Goal: Feedback & Contribution: Leave review/rating

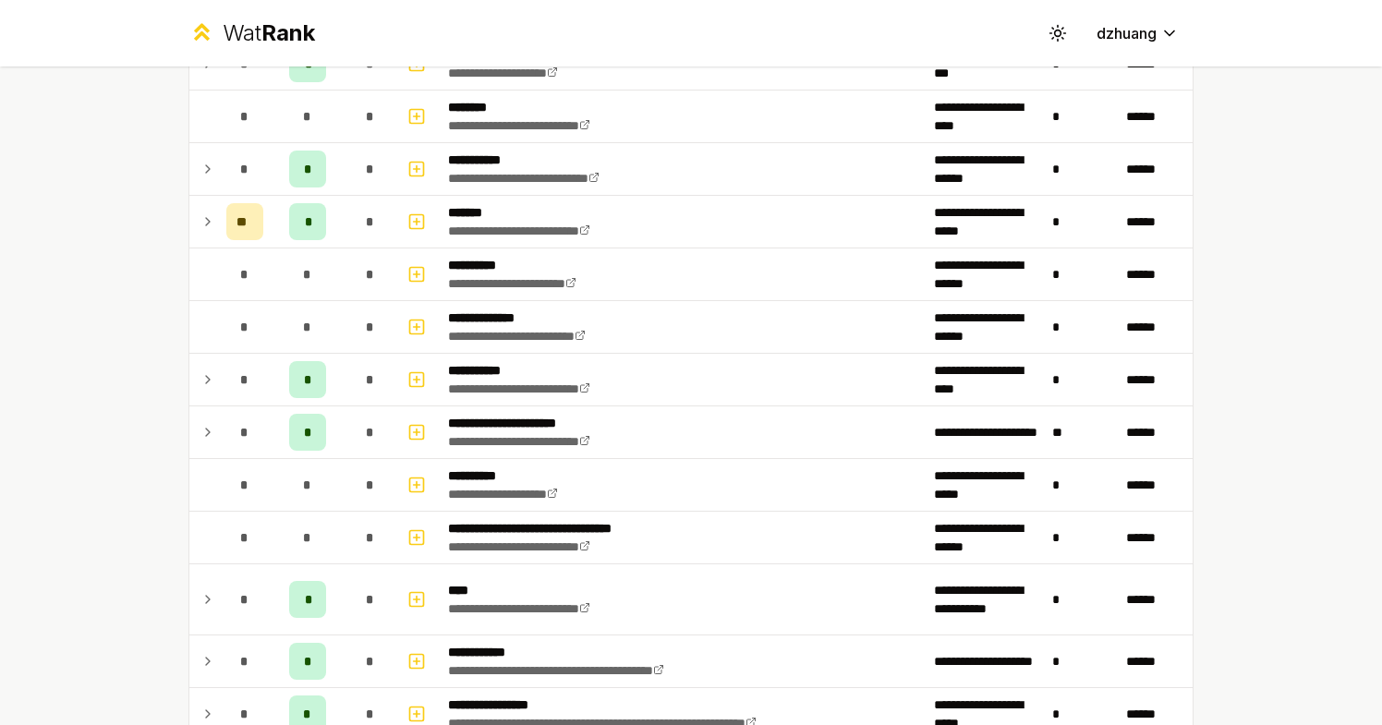
scroll to position [1176, 0]
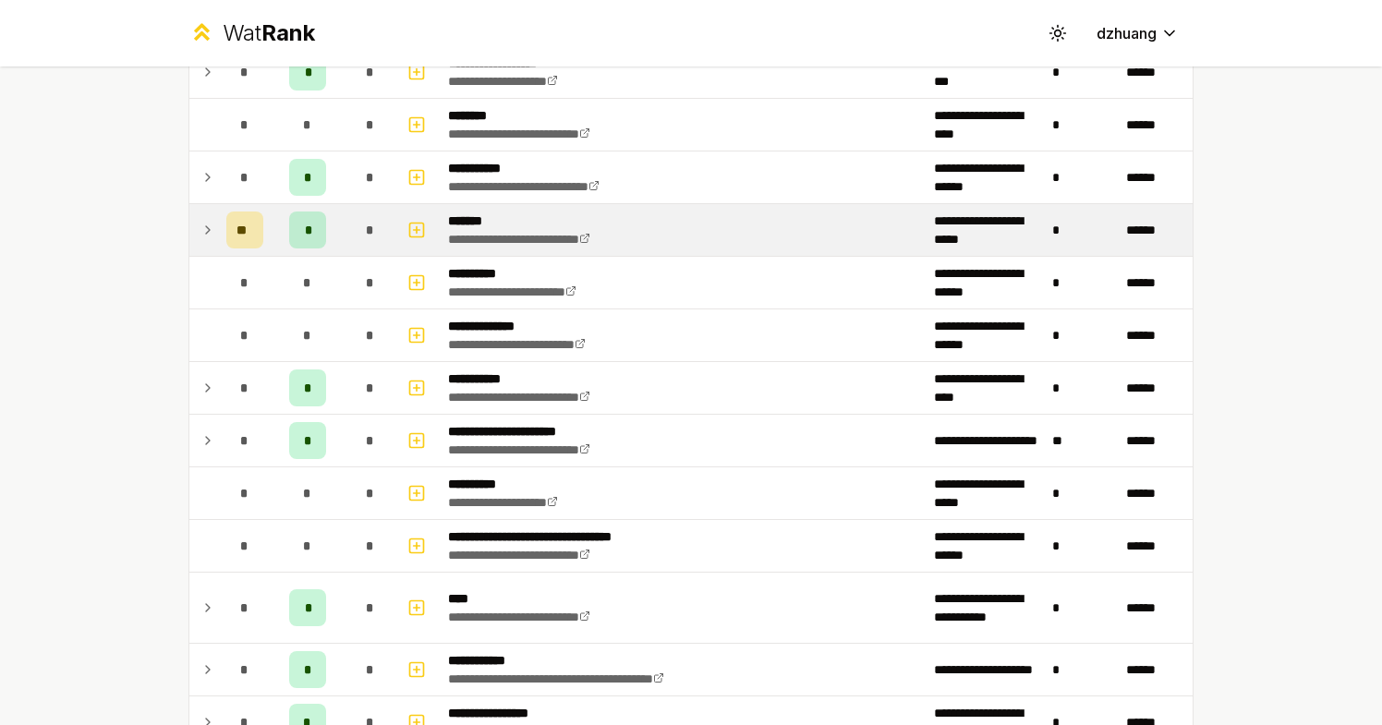
click at [215, 233] on td at bounding box center [204, 230] width 30 height 52
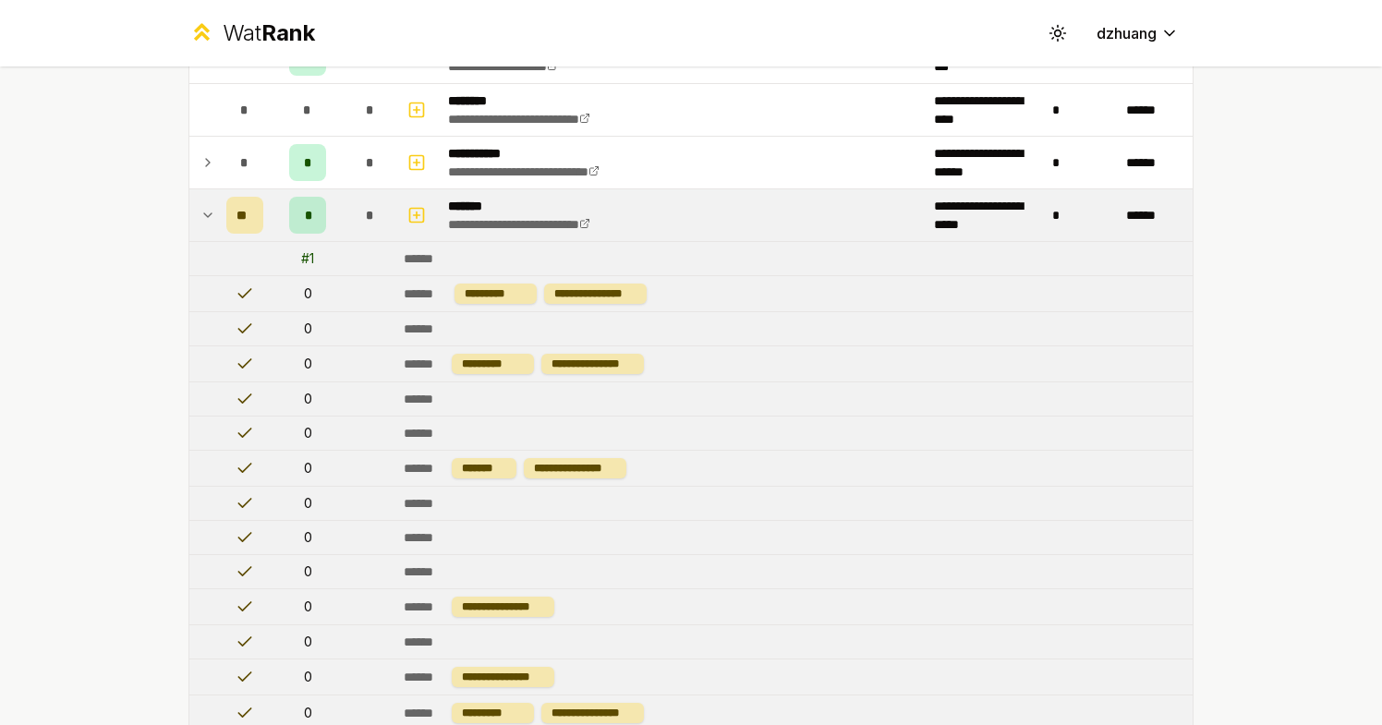
scroll to position [1192, 0]
click at [215, 233] on td at bounding box center [204, 214] width 30 height 52
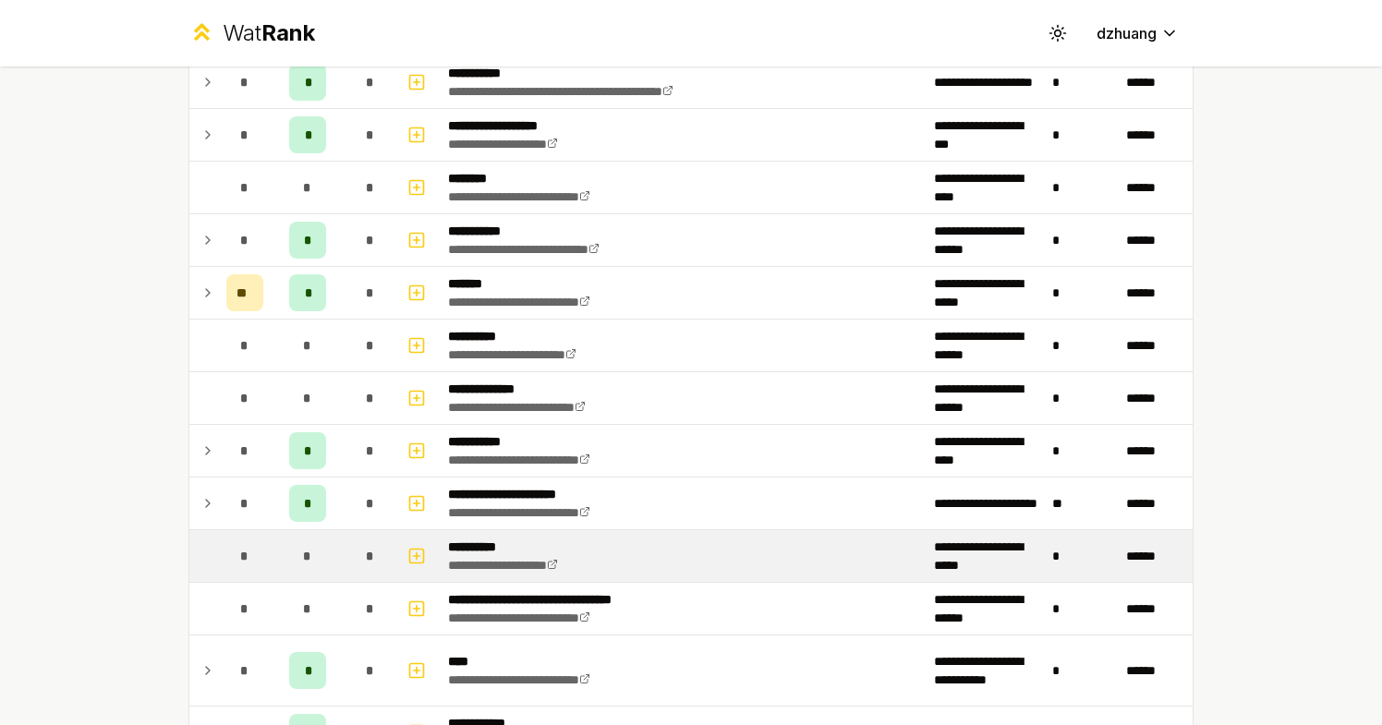
scroll to position [1100, 0]
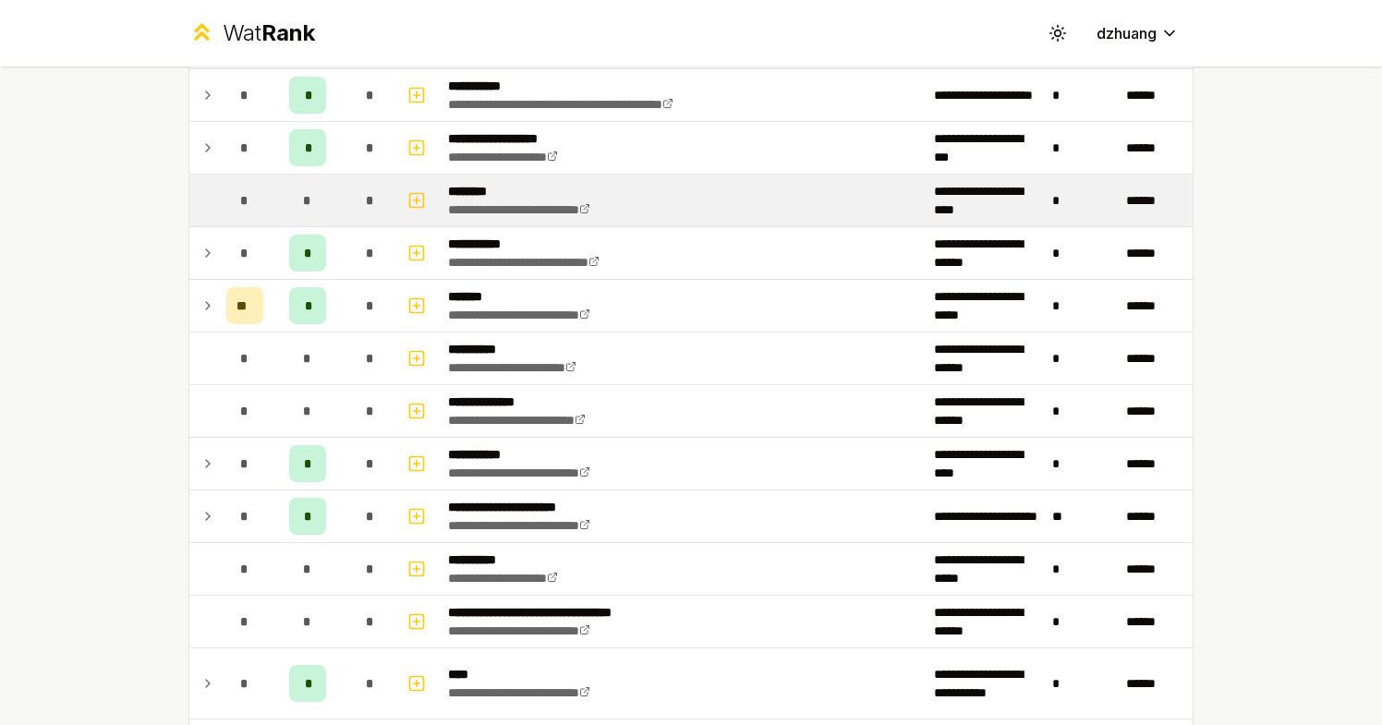
click at [223, 215] on td "*" at bounding box center [245, 201] width 52 height 52
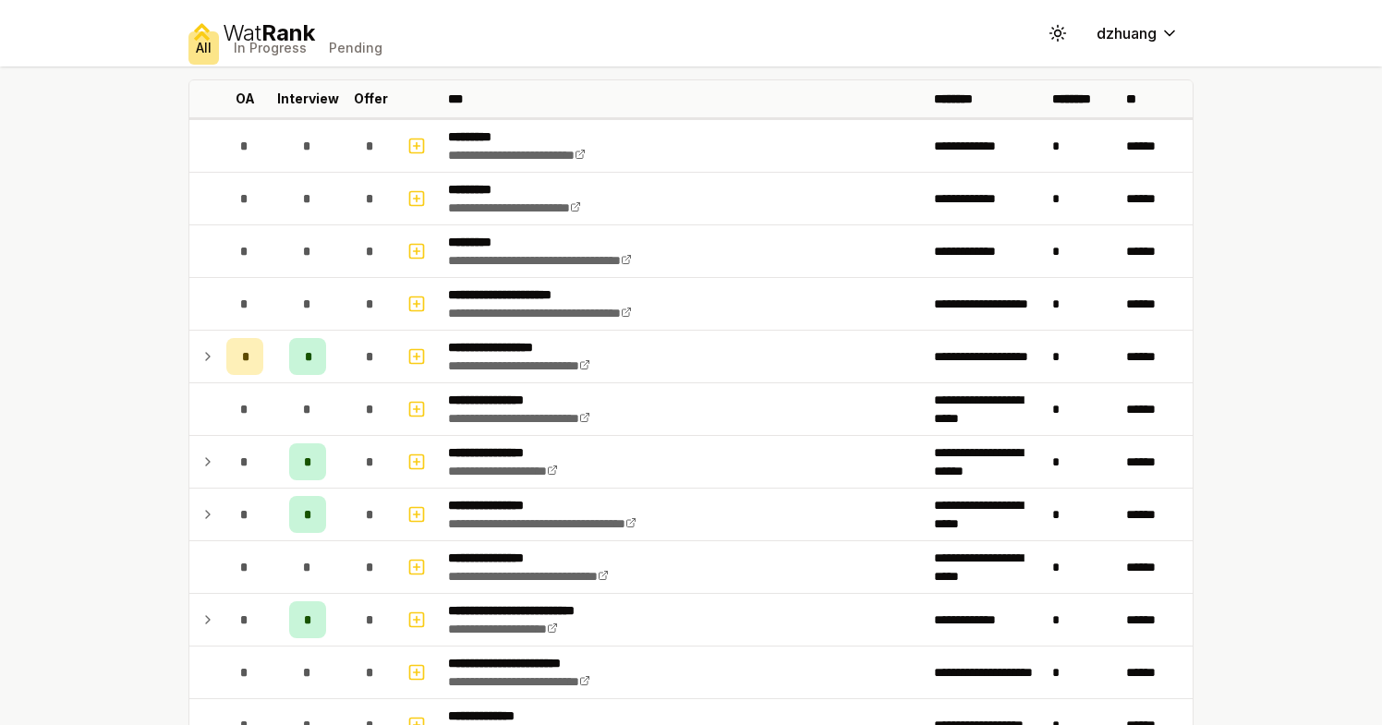
scroll to position [0, 0]
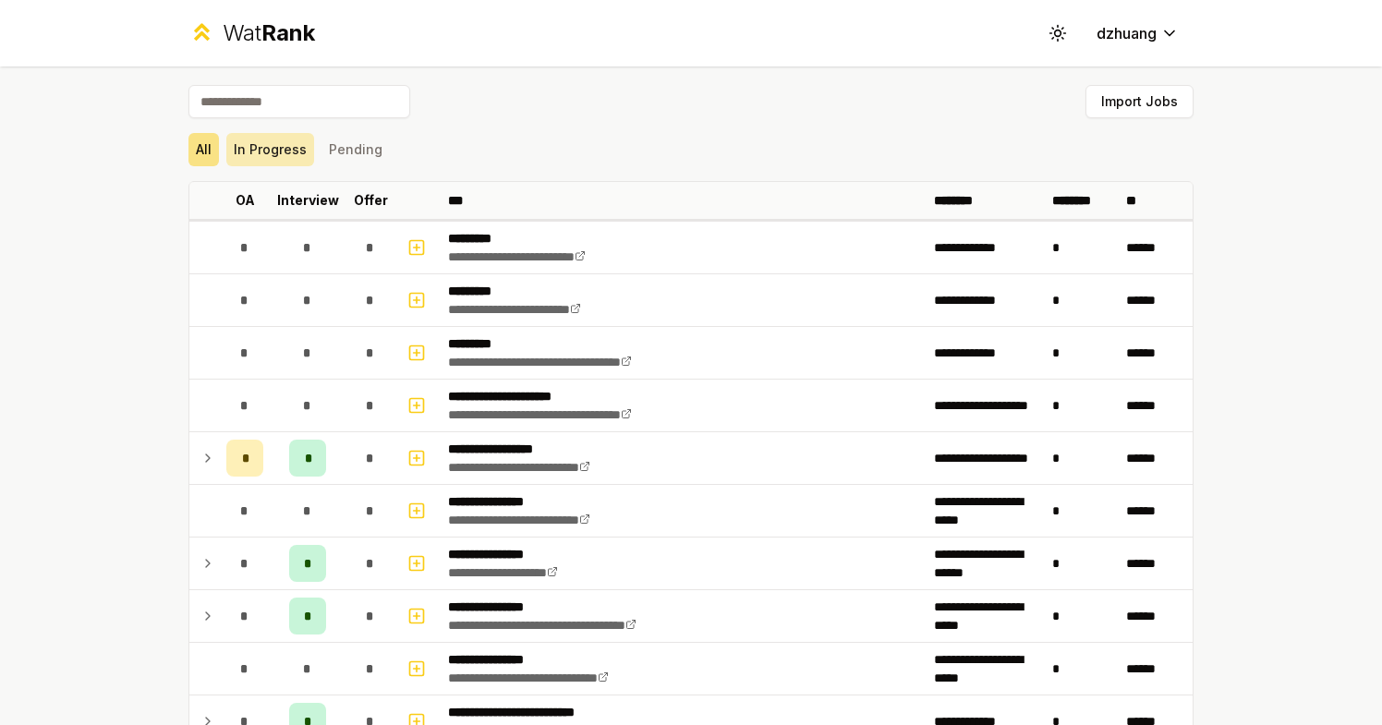
click at [298, 157] on button "In Progress" at bounding box center [270, 149] width 88 height 33
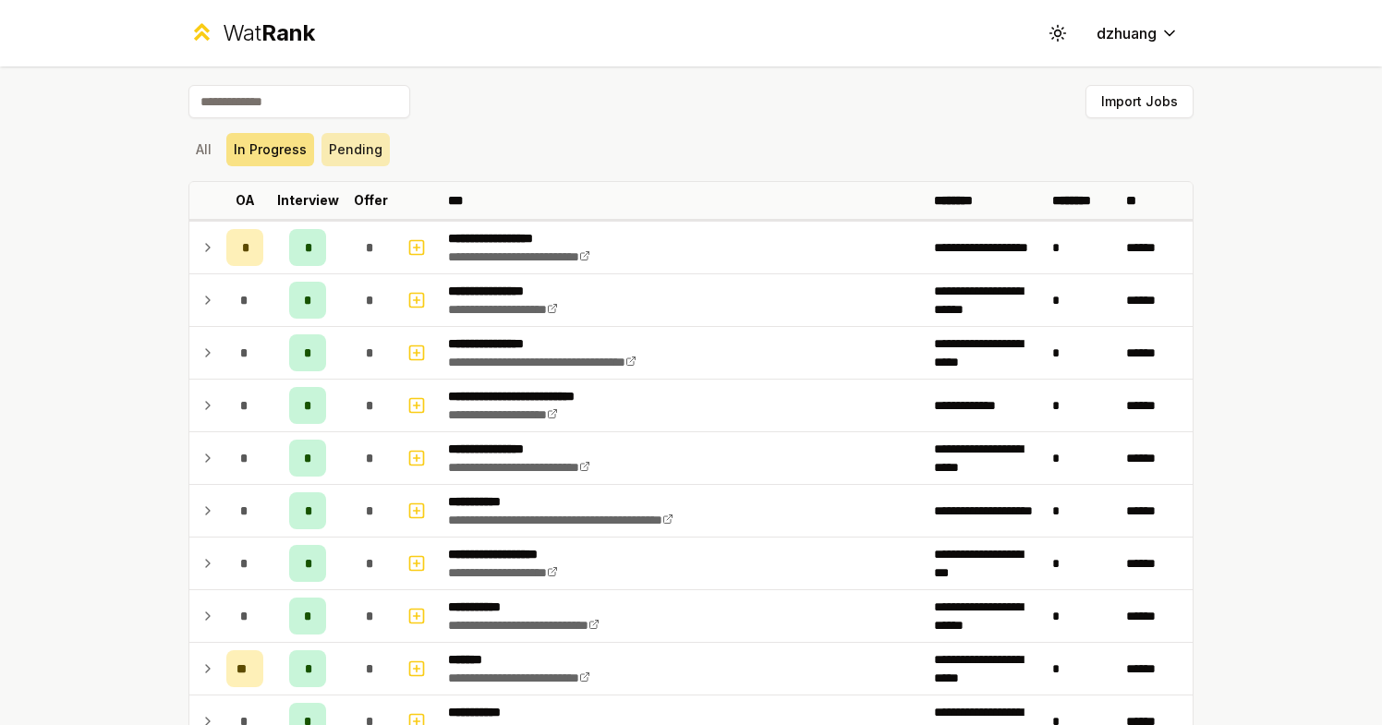
click at [366, 141] on button "Pending" at bounding box center [355, 149] width 68 height 33
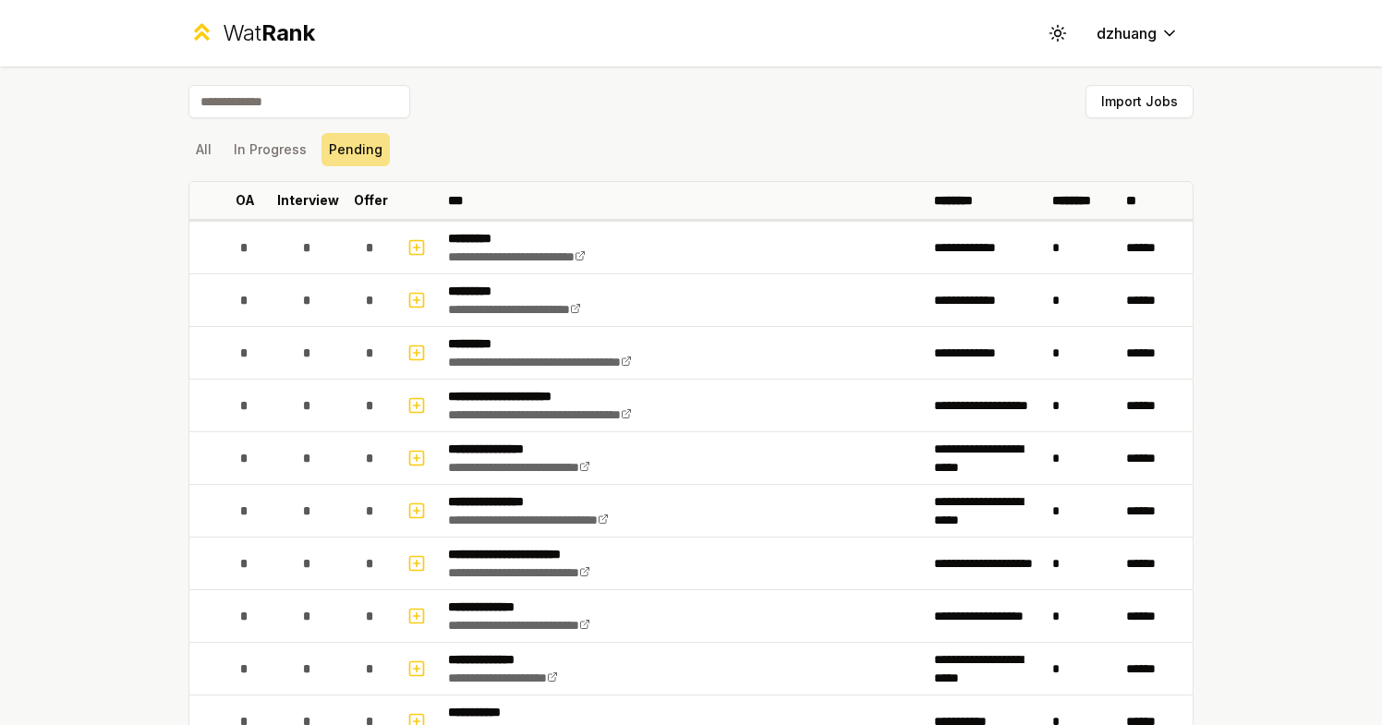
click at [222, 145] on div "All In Progress Pending" at bounding box center [690, 149] width 1005 height 33
click at [213, 144] on button "All" at bounding box center [203, 149] width 30 height 33
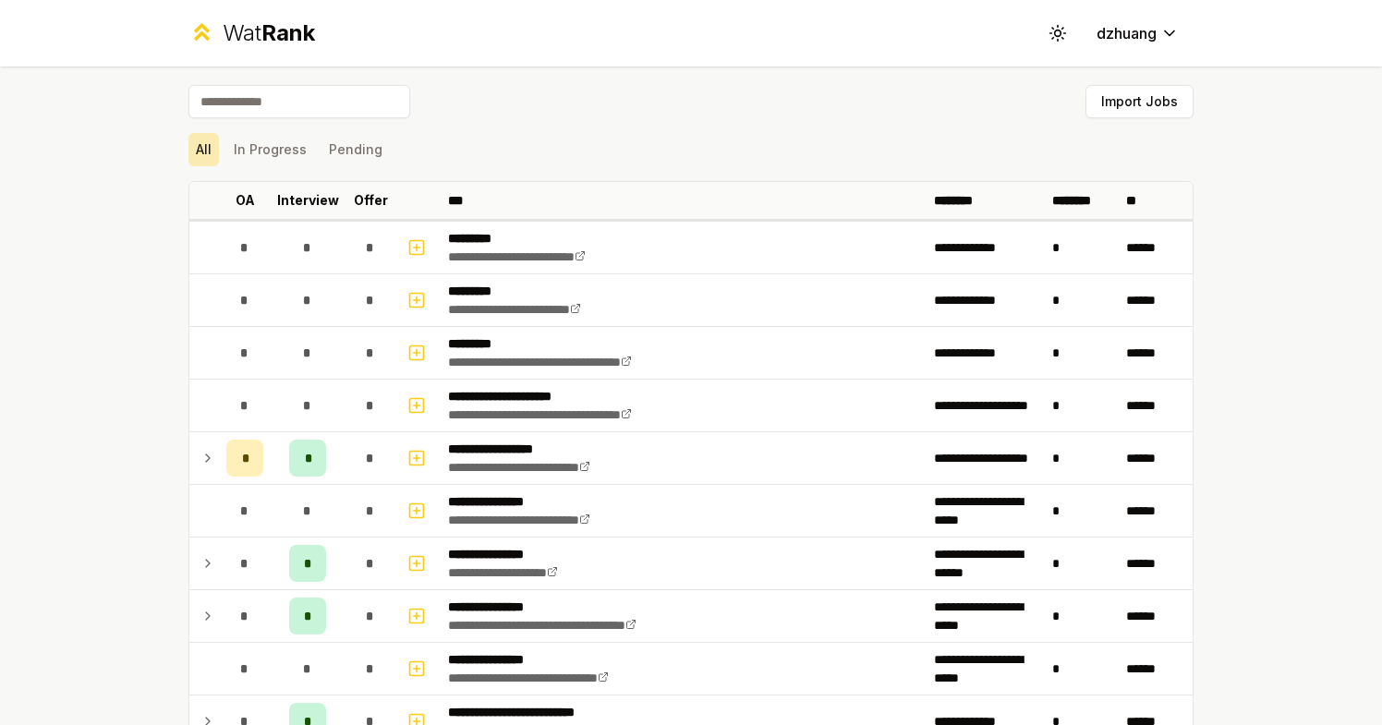
click at [207, 143] on button "All" at bounding box center [203, 149] width 30 height 33
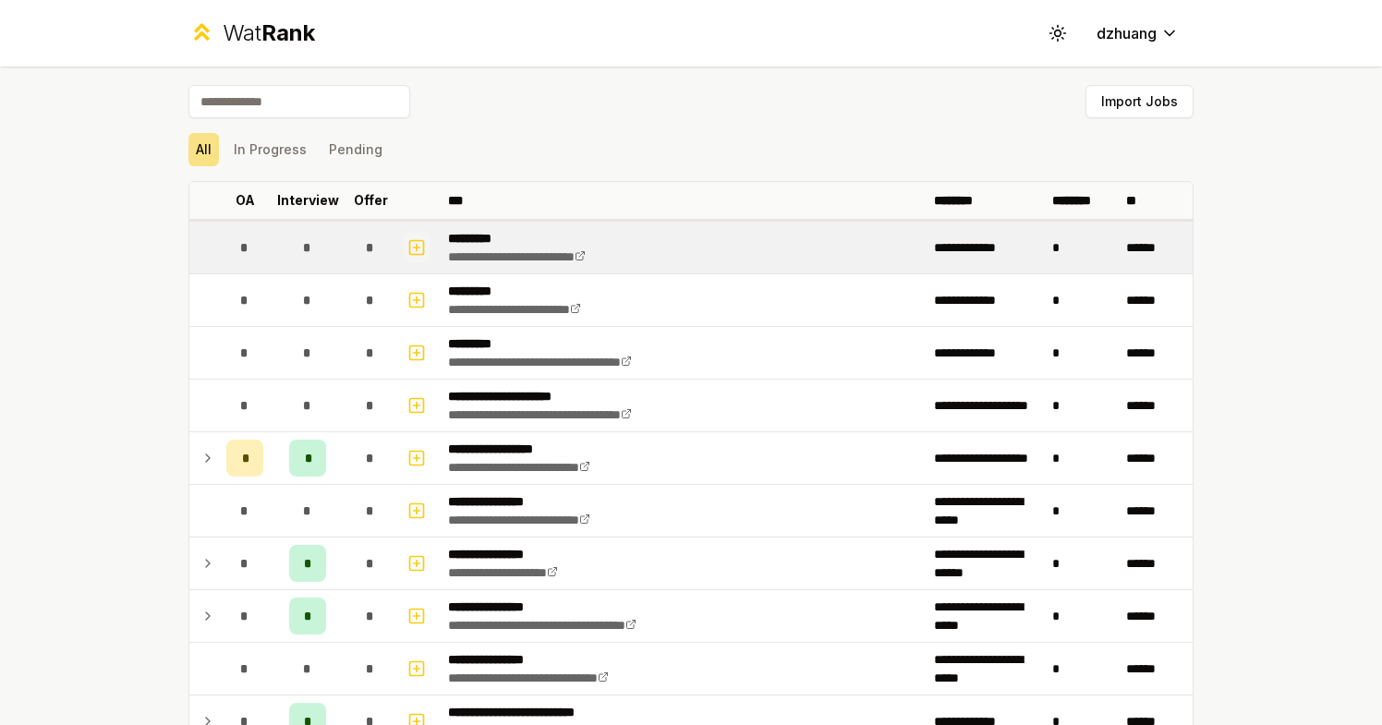
click at [417, 245] on icon "button" at bounding box center [417, 247] width 0 height 6
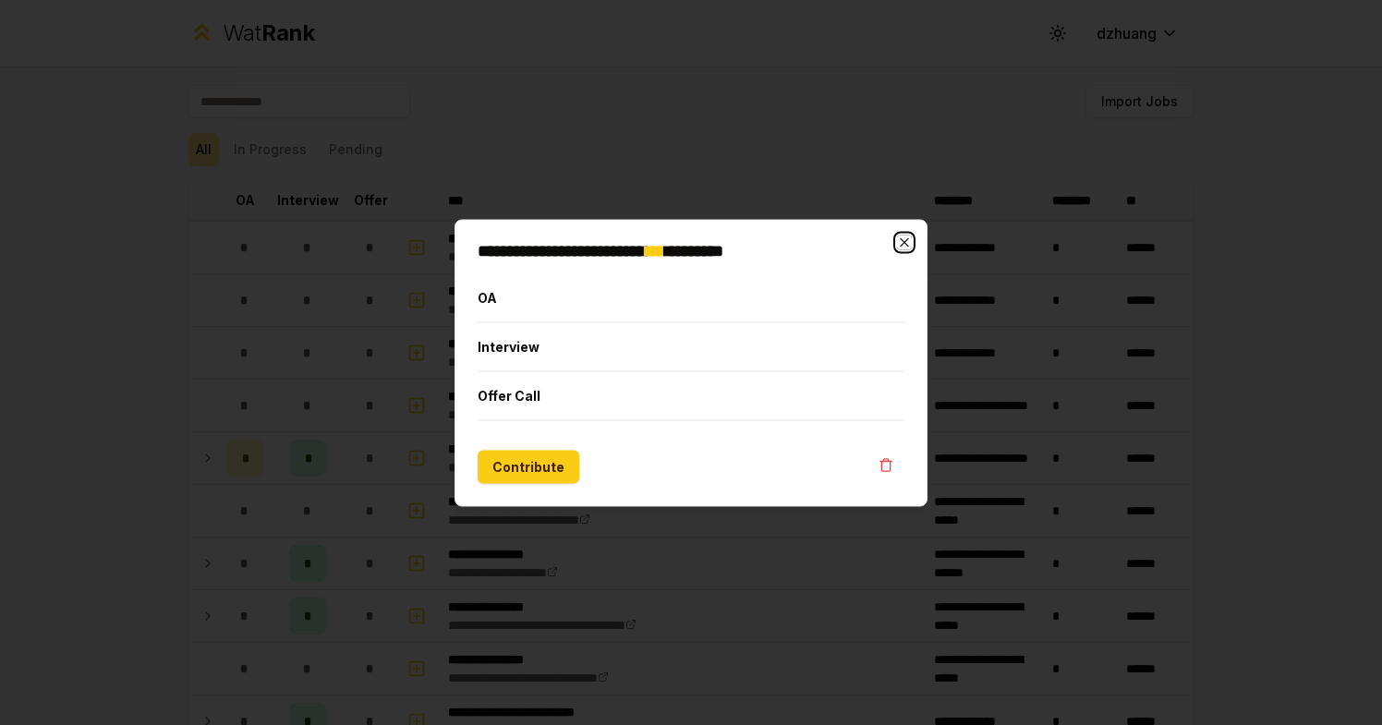
click at [909, 238] on icon "button" at bounding box center [904, 242] width 15 height 15
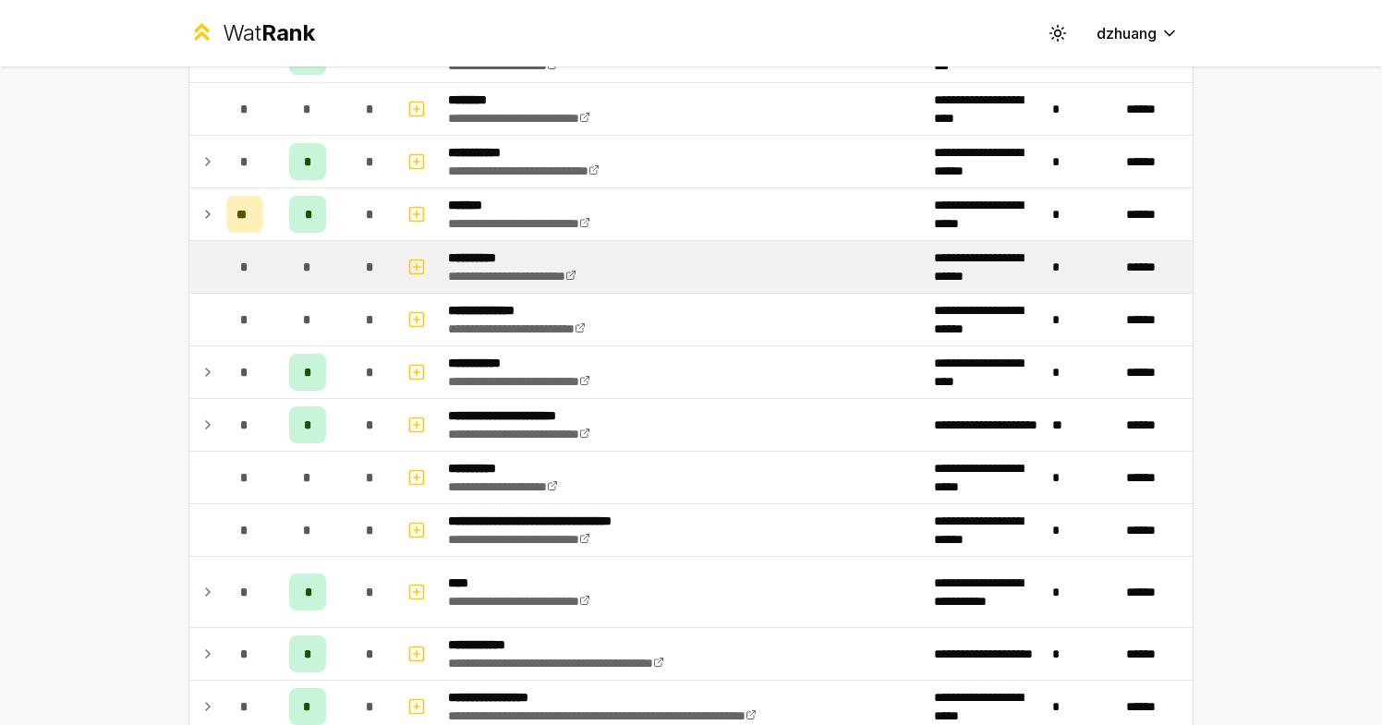
scroll to position [1184, 0]
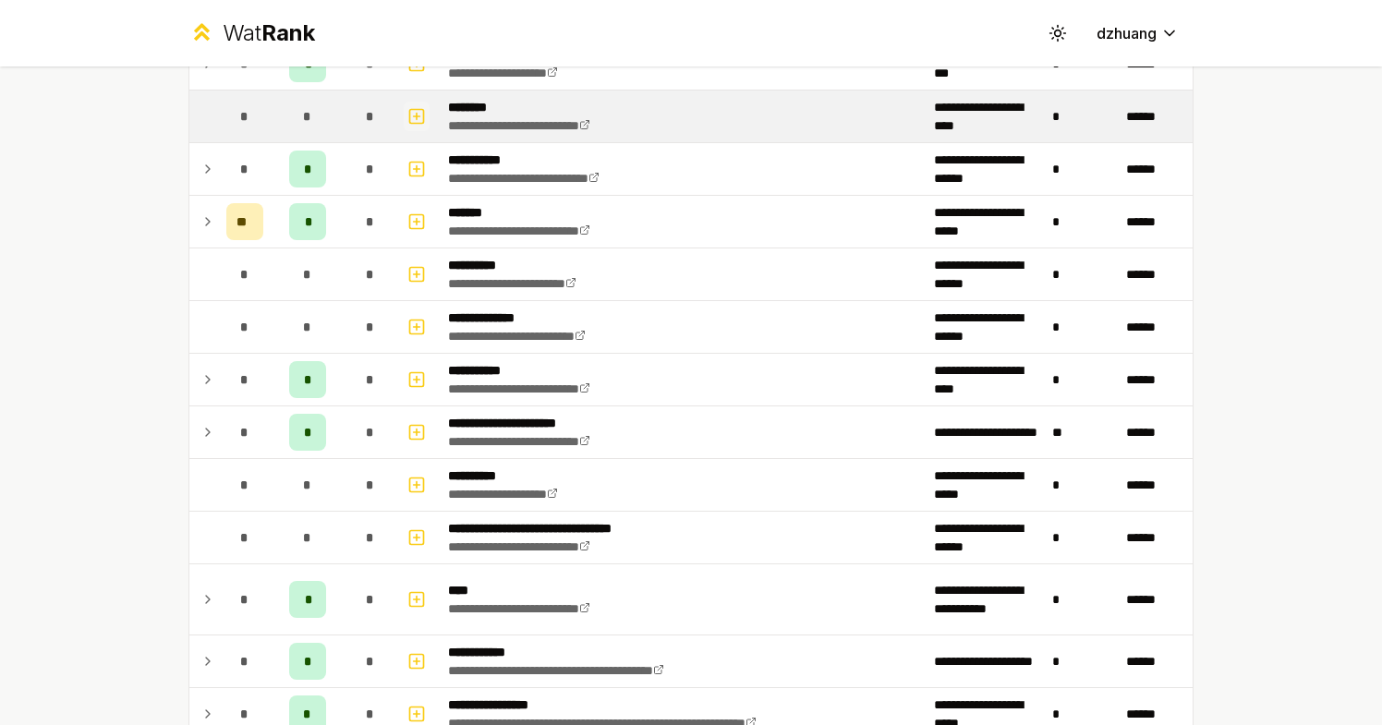
click at [425, 127] on button "button" at bounding box center [417, 117] width 26 height 30
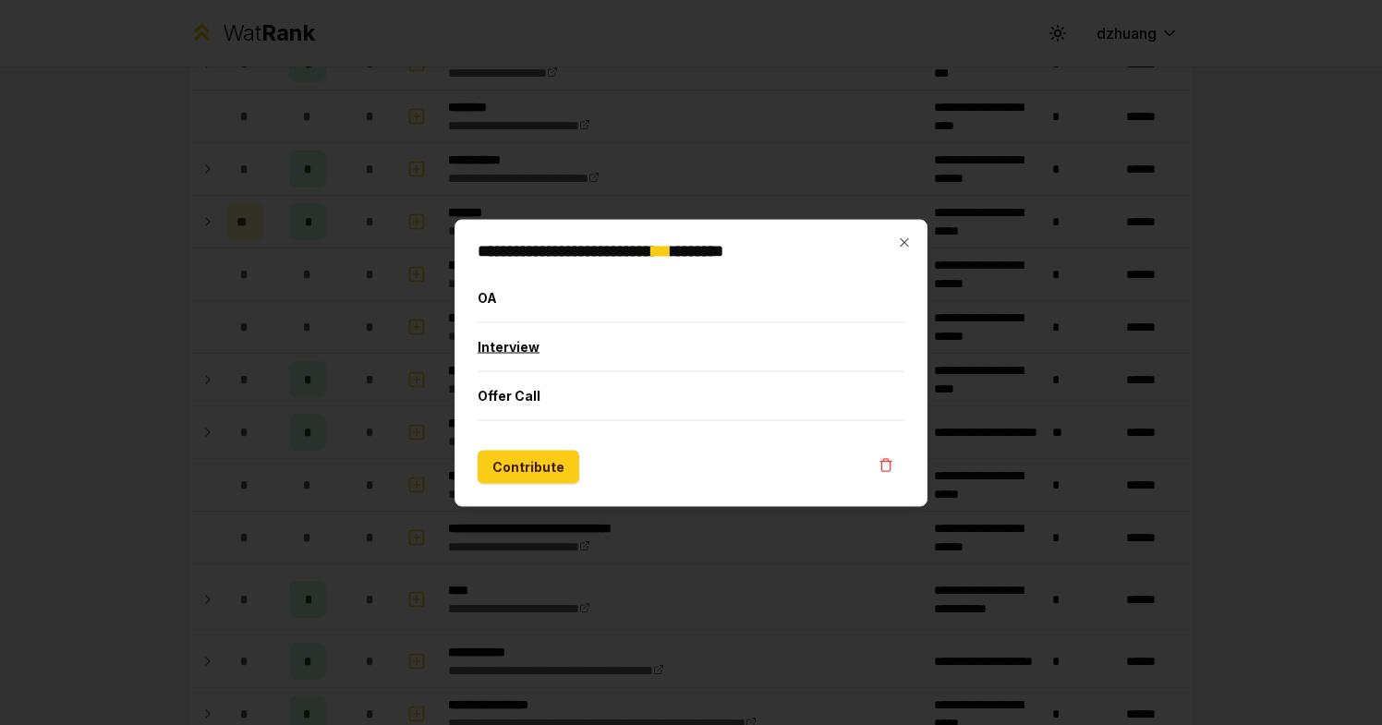
click at [559, 353] on button "Interview" at bounding box center [691, 346] width 427 height 48
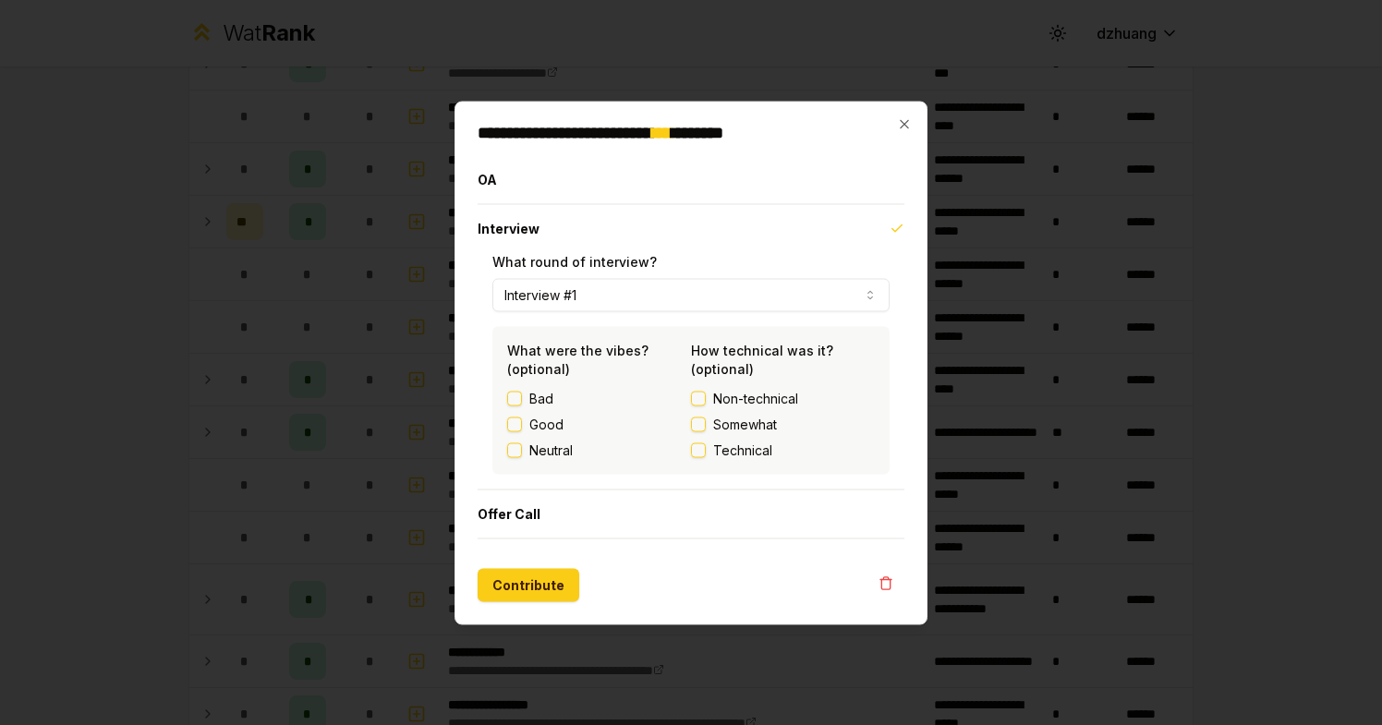
click at [551, 395] on label "Bad" at bounding box center [541, 398] width 24 height 18
click at [522, 395] on button "Bad" at bounding box center [514, 398] width 15 height 15
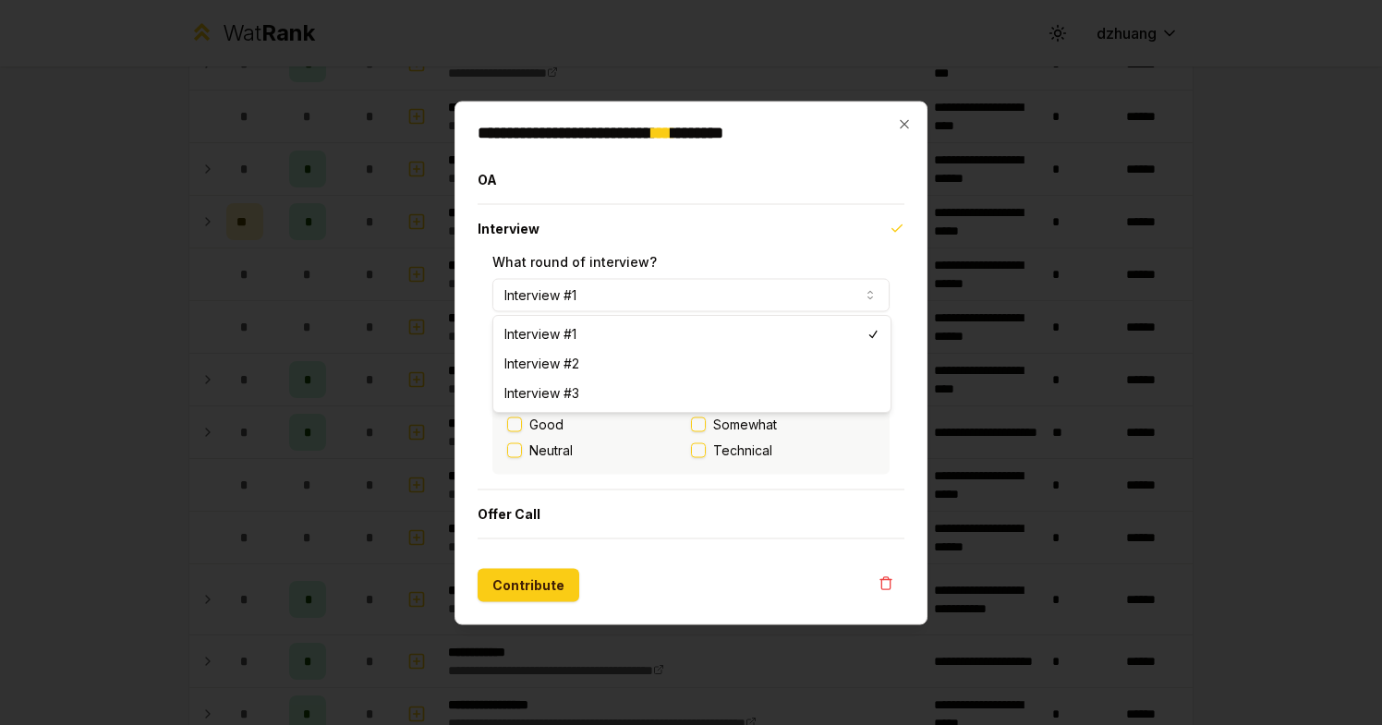
click at [723, 302] on button "Interview #1" at bounding box center [690, 294] width 397 height 33
click at [700, 261] on div "**********" at bounding box center [690, 281] width 397 height 59
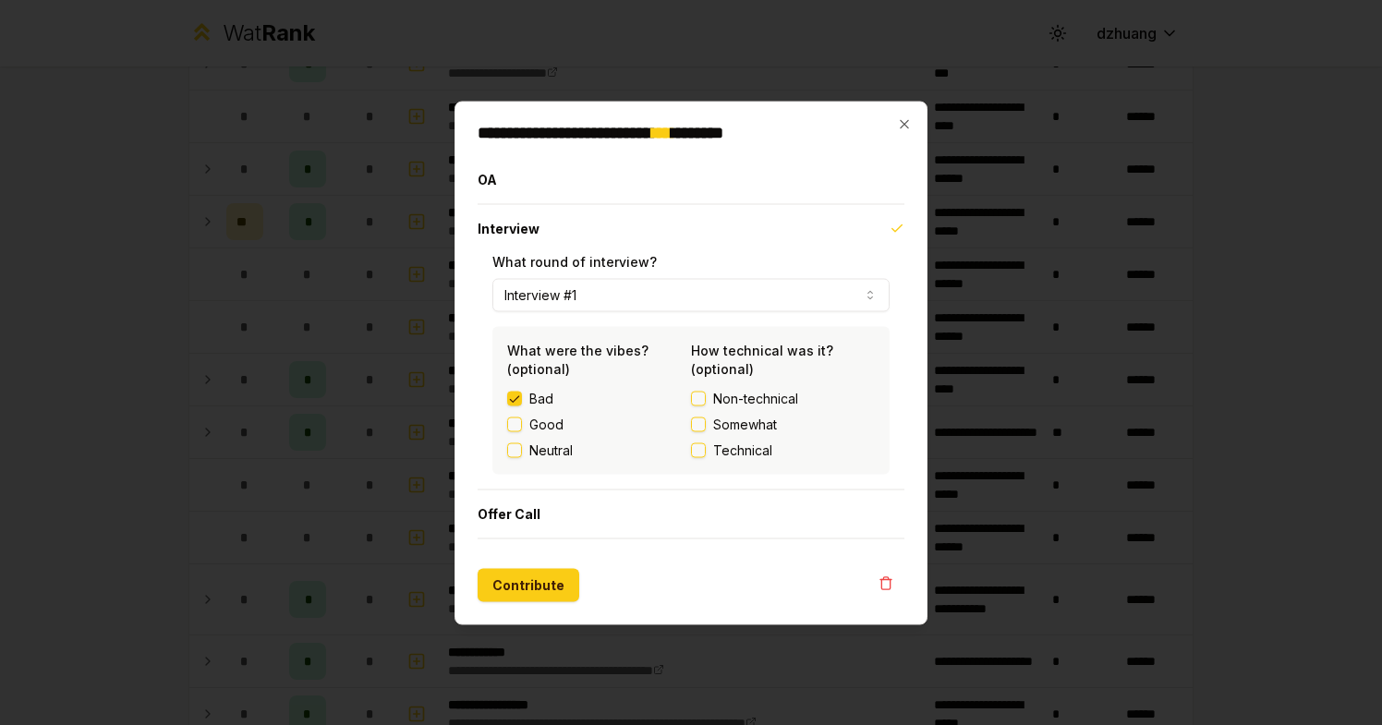
click at [904, 136] on div "**********" at bounding box center [691, 363] width 473 height 524
click at [904, 133] on div "**********" at bounding box center [691, 363] width 473 height 524
click at [905, 127] on icon "button" at bounding box center [904, 123] width 15 height 15
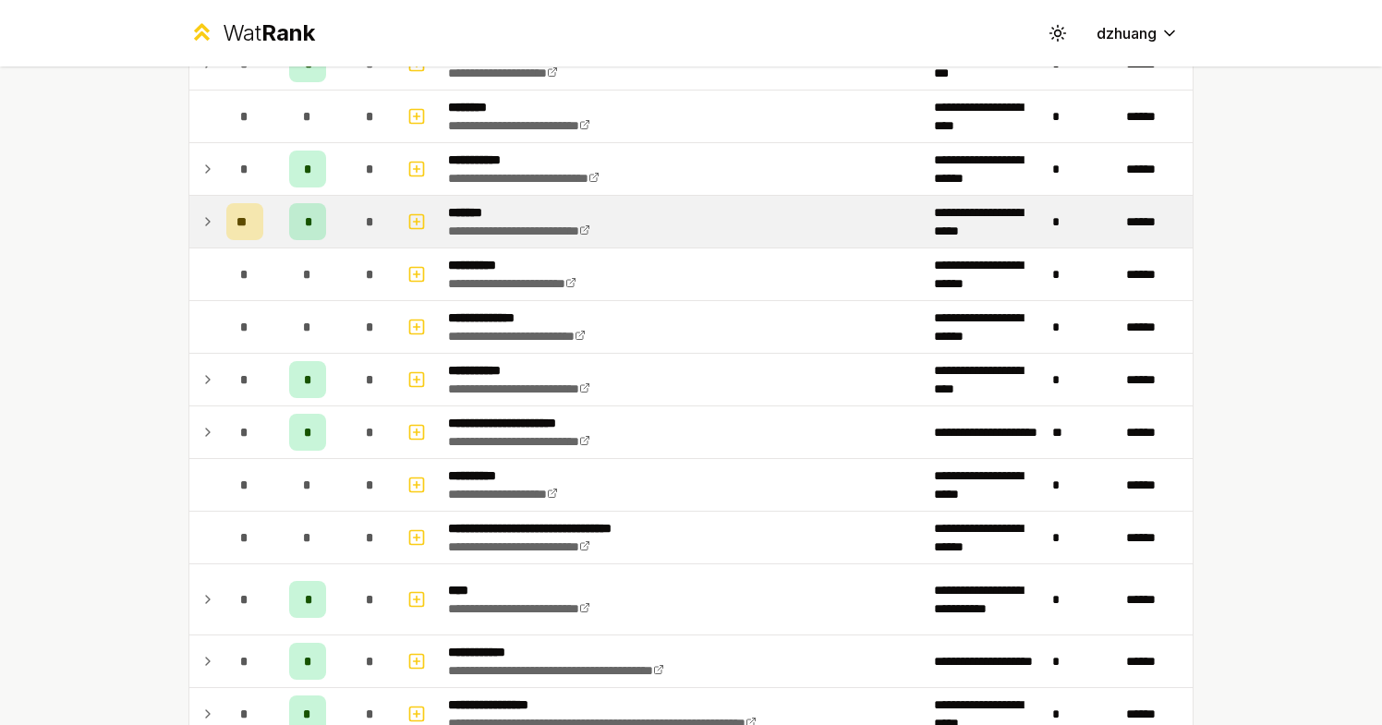
click at [217, 220] on td at bounding box center [204, 222] width 30 height 52
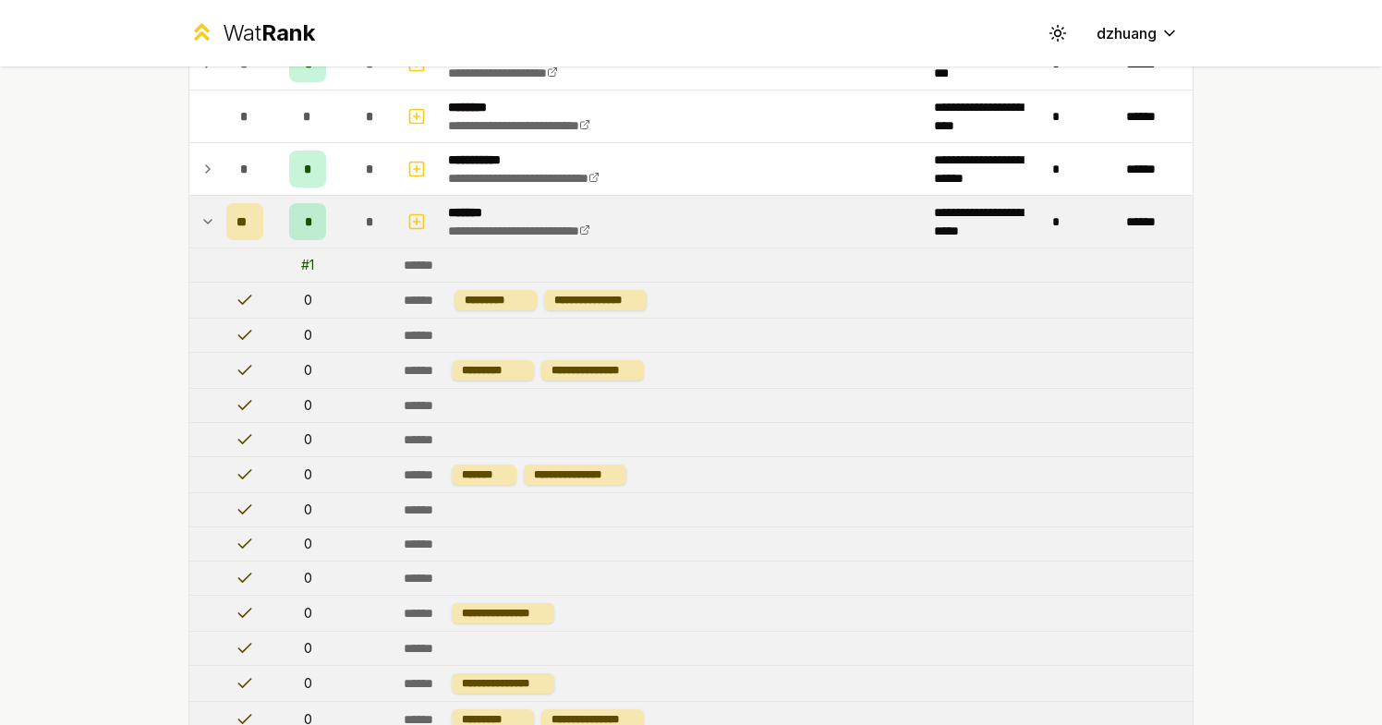
click at [217, 219] on td at bounding box center [204, 222] width 30 height 52
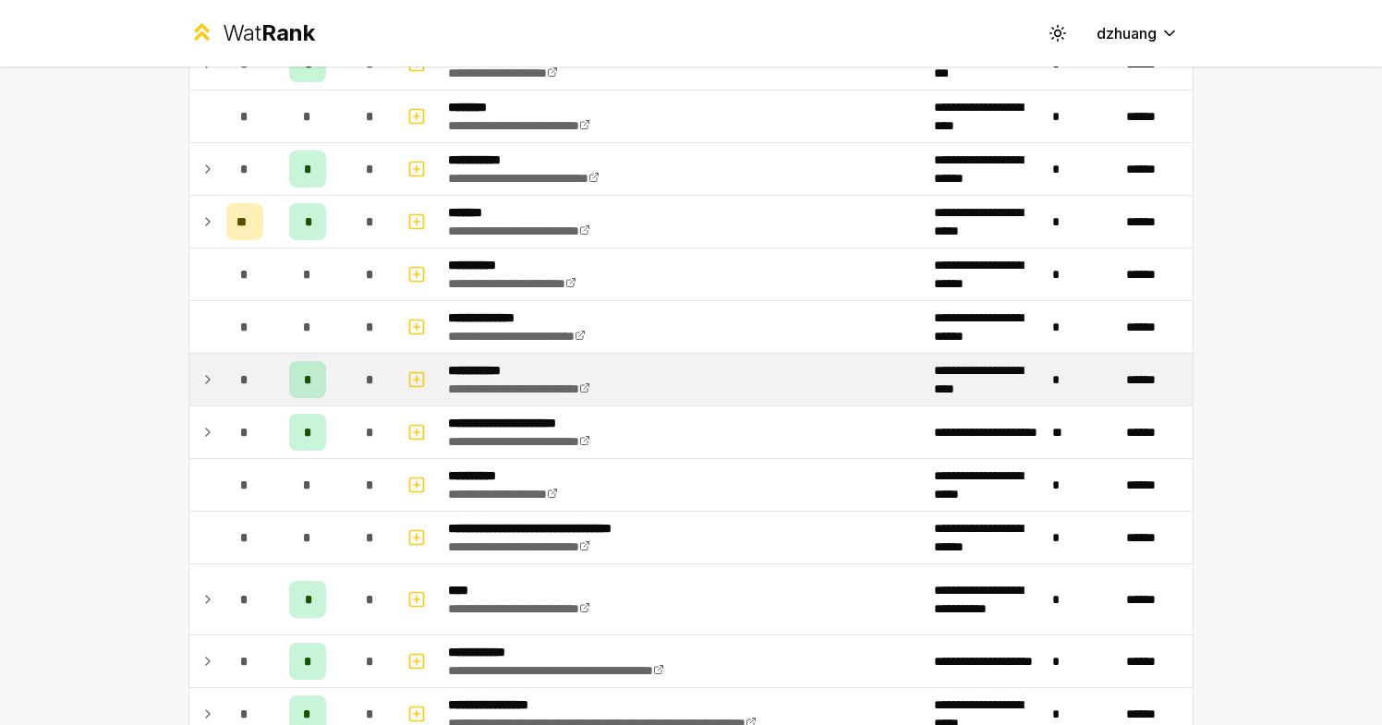
click at [215, 374] on td at bounding box center [204, 380] width 30 height 52
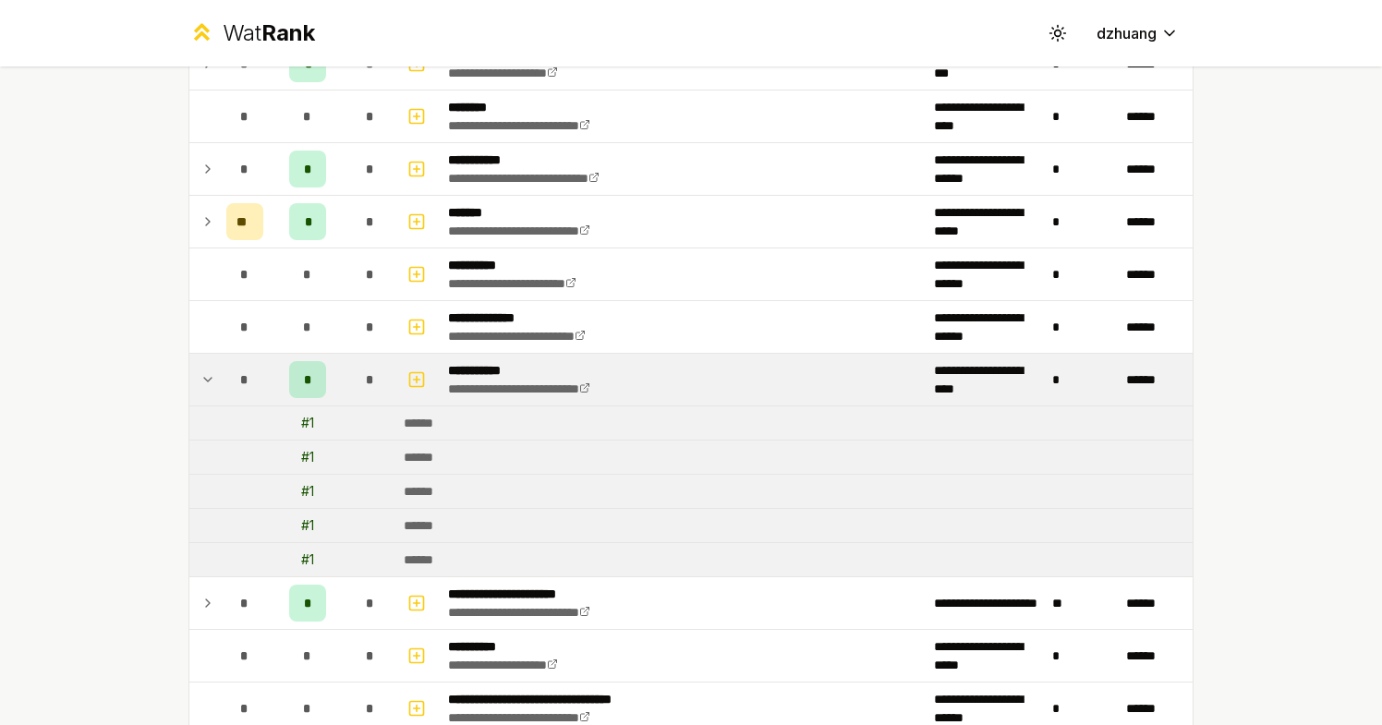
click at [215, 374] on td at bounding box center [204, 380] width 30 height 52
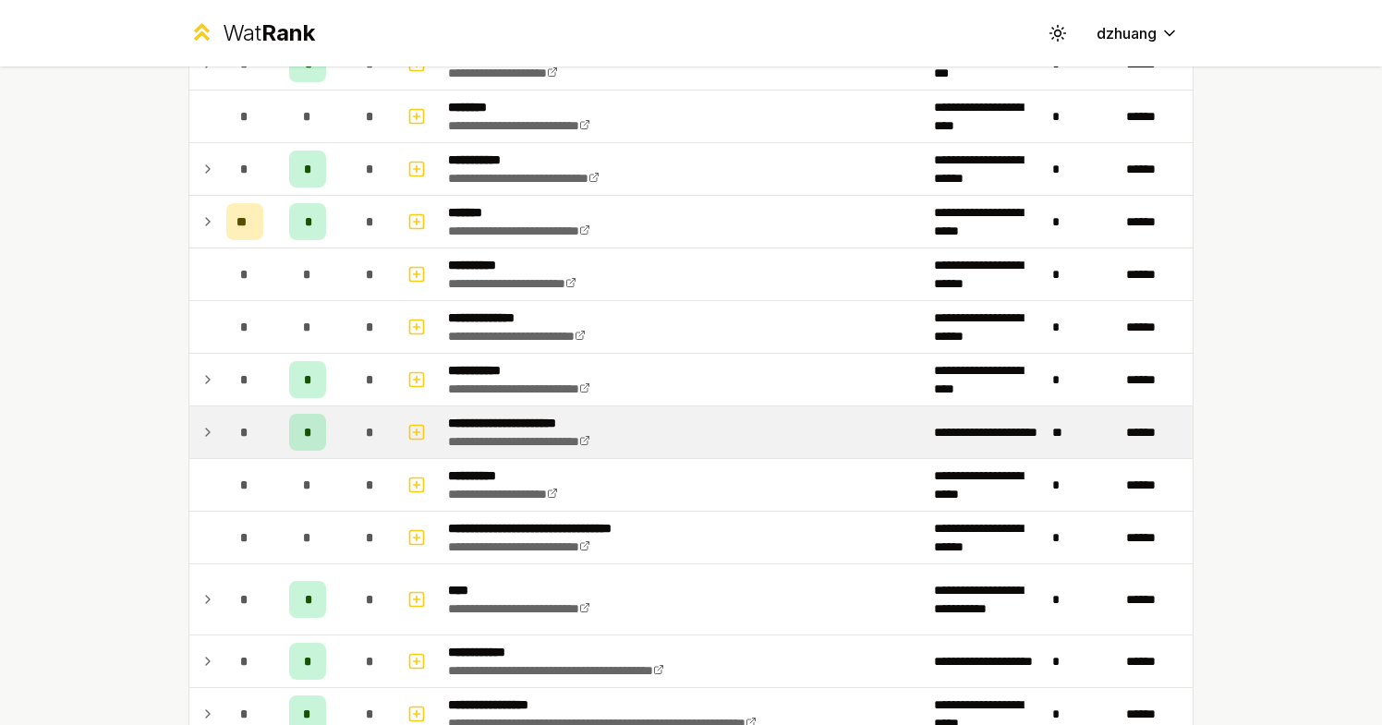
click at [220, 434] on td "*" at bounding box center [245, 432] width 52 height 52
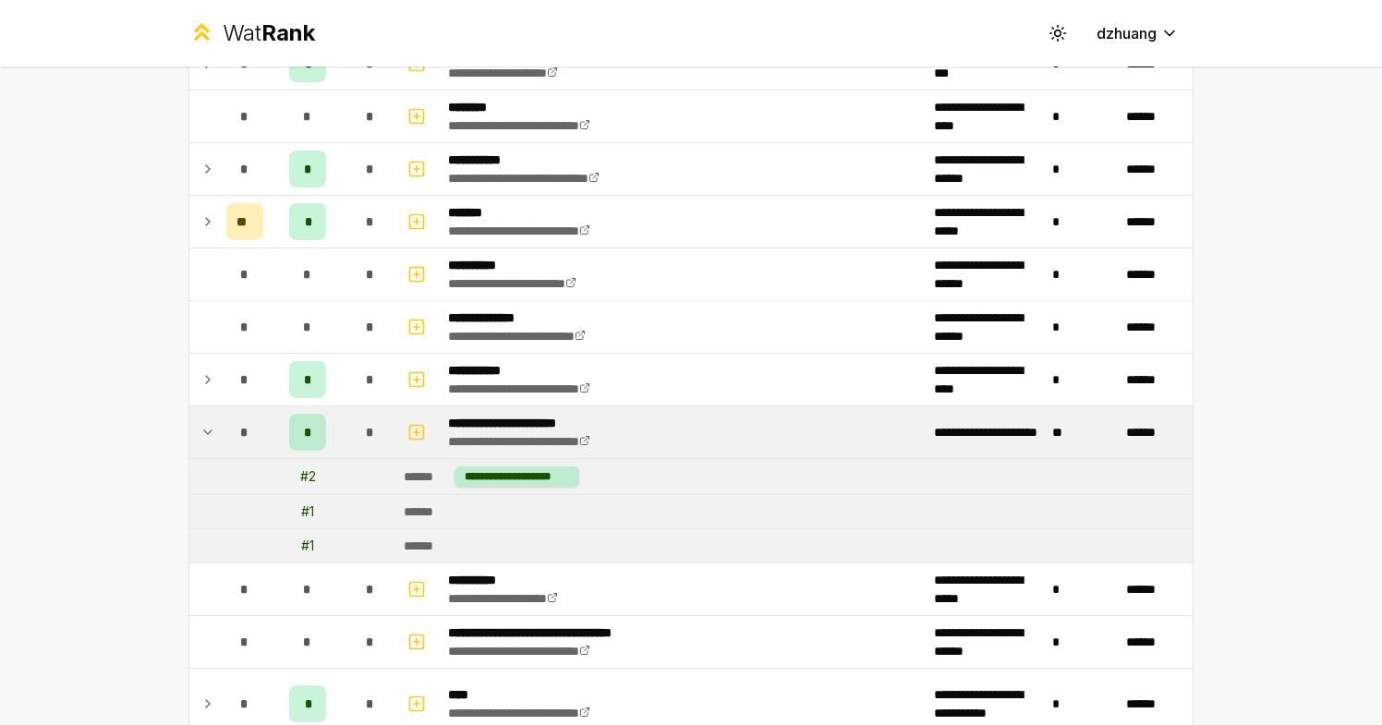
click at [220, 434] on td "*" at bounding box center [245, 432] width 52 height 52
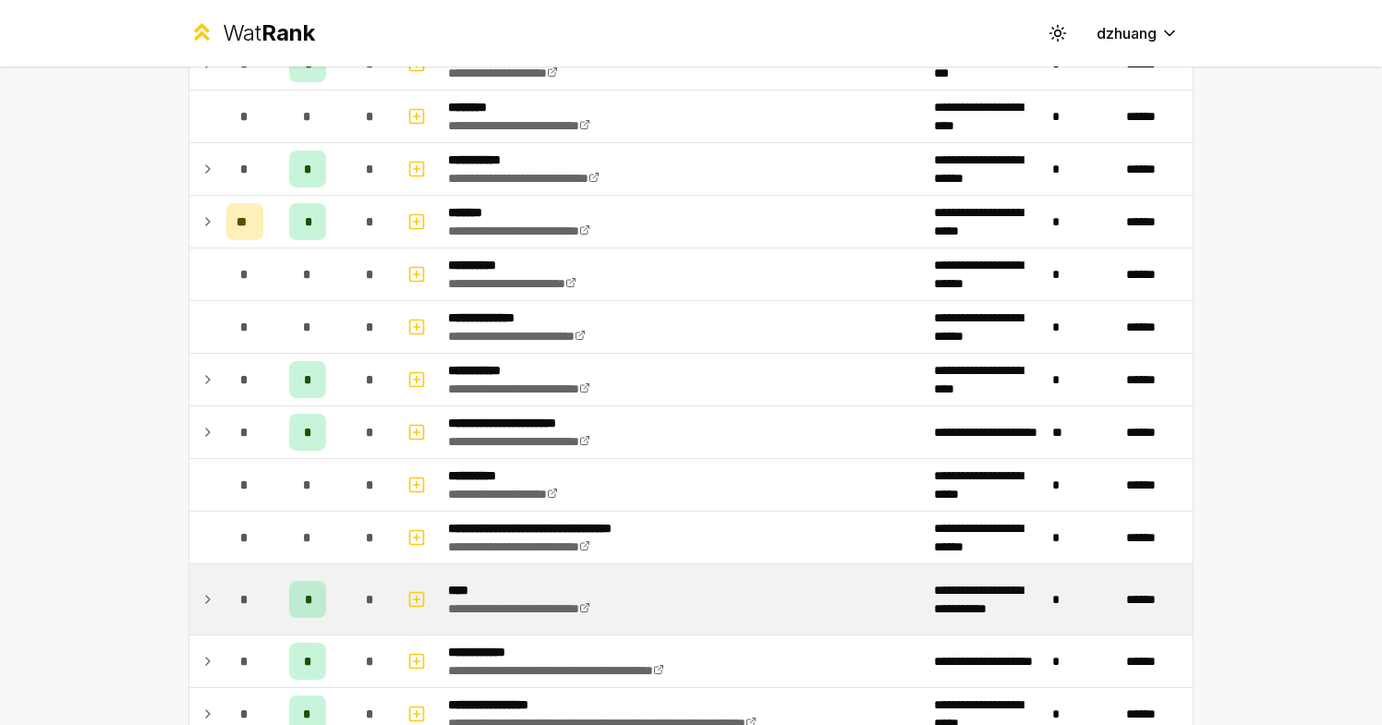
click at [224, 573] on td "*" at bounding box center [245, 599] width 52 height 70
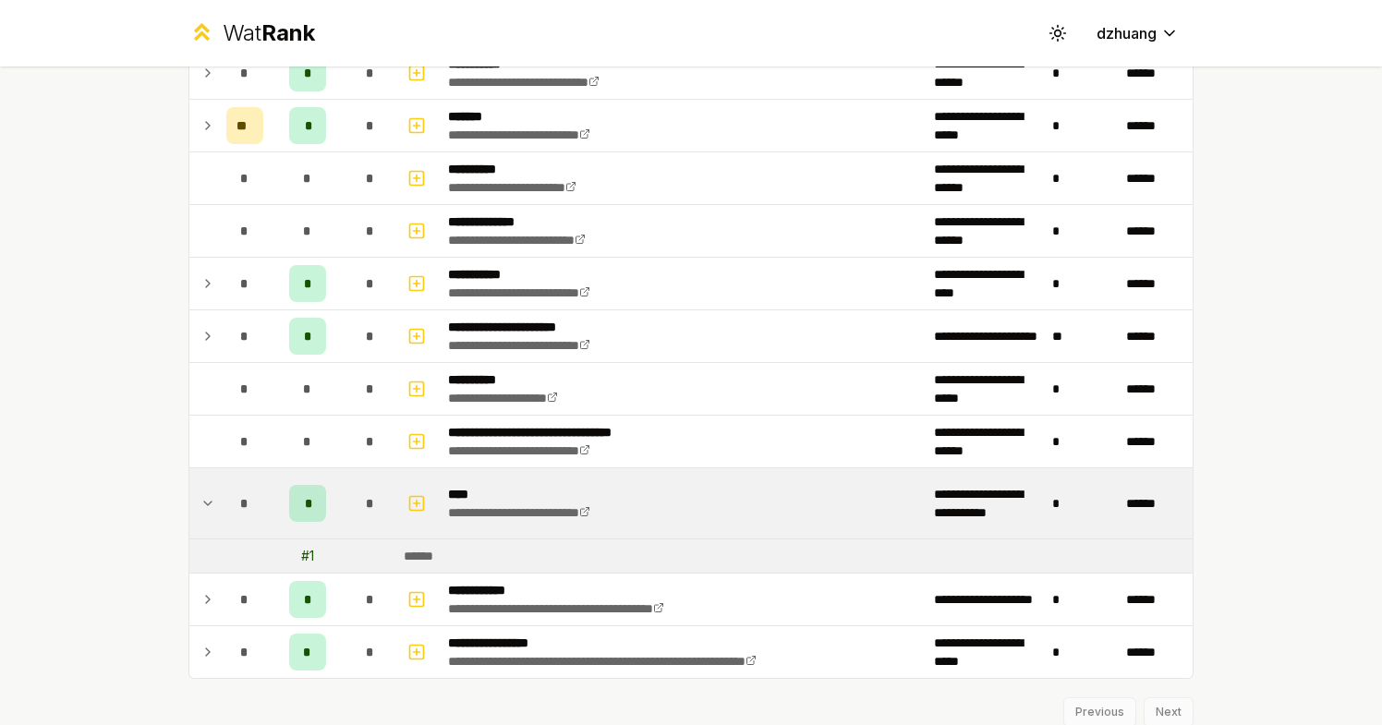
scroll to position [1310, 0]
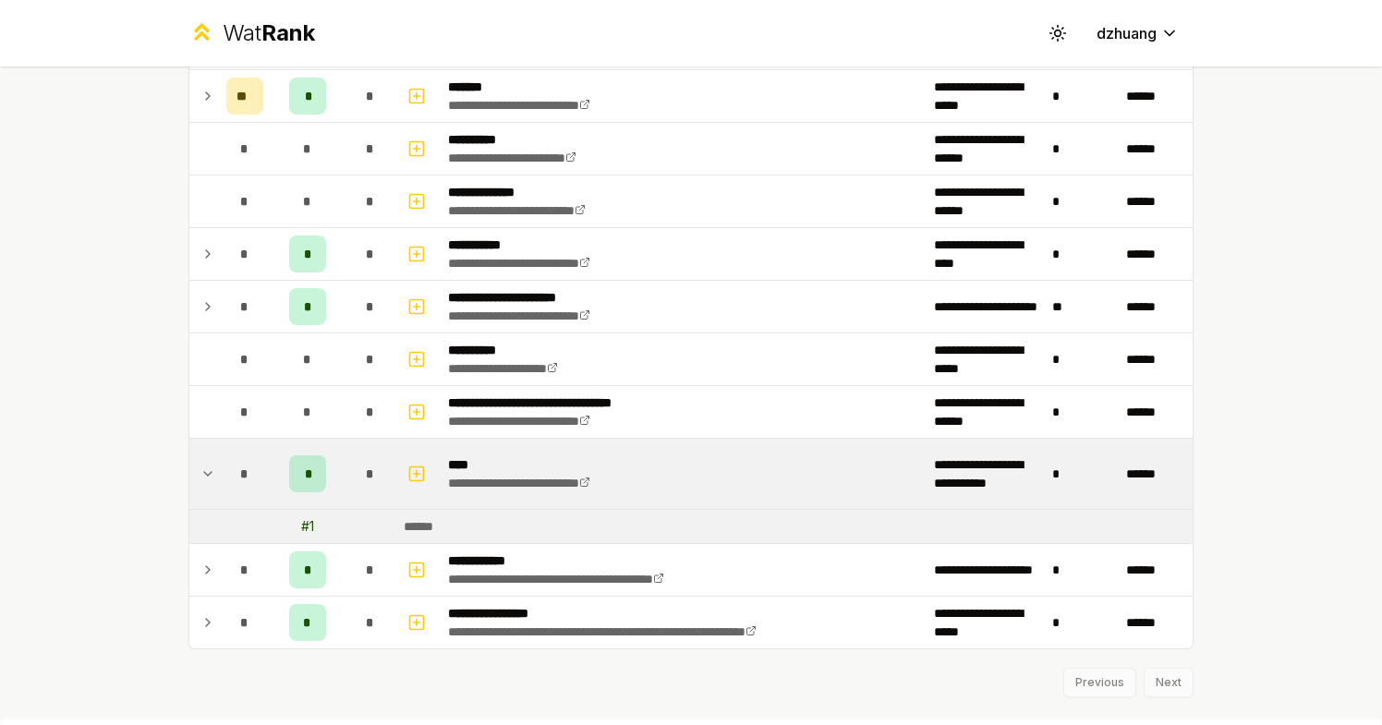
click at [237, 489] on div "*" at bounding box center [244, 473] width 37 height 37
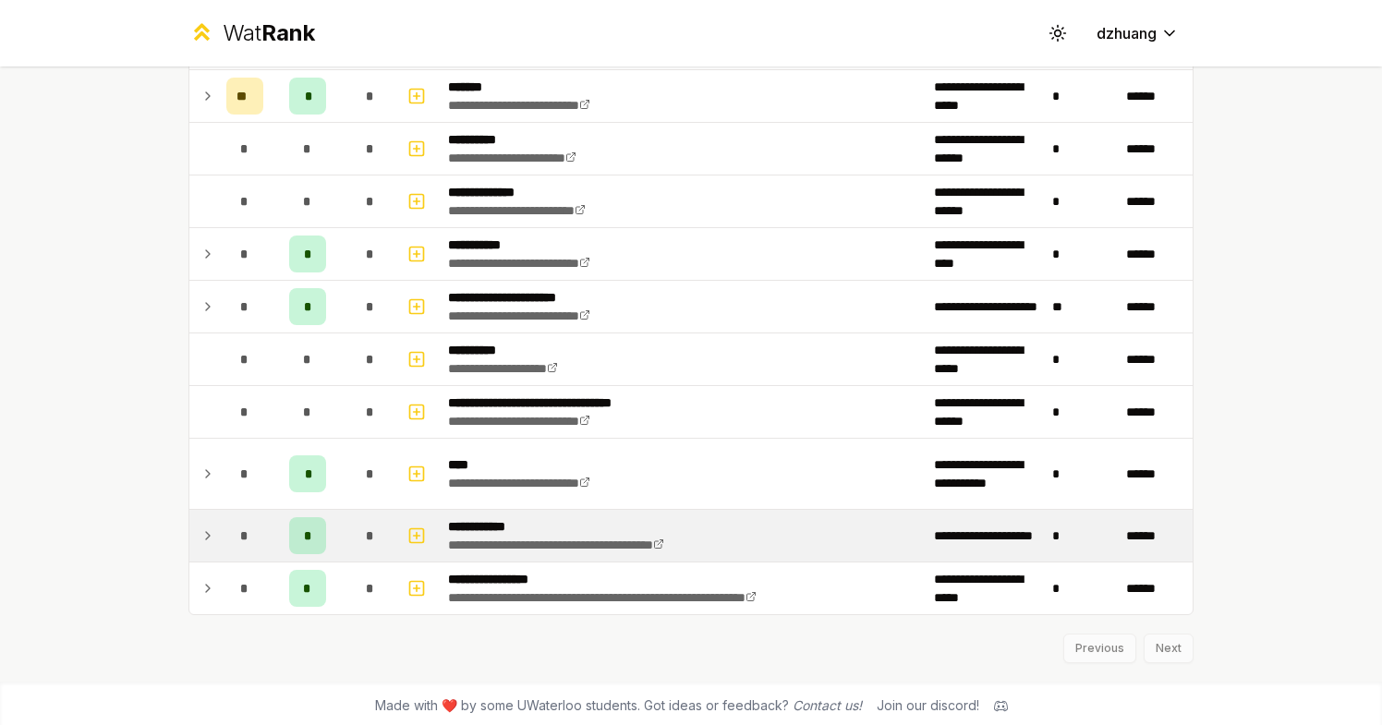
click at [229, 540] on div "*" at bounding box center [244, 535] width 37 height 37
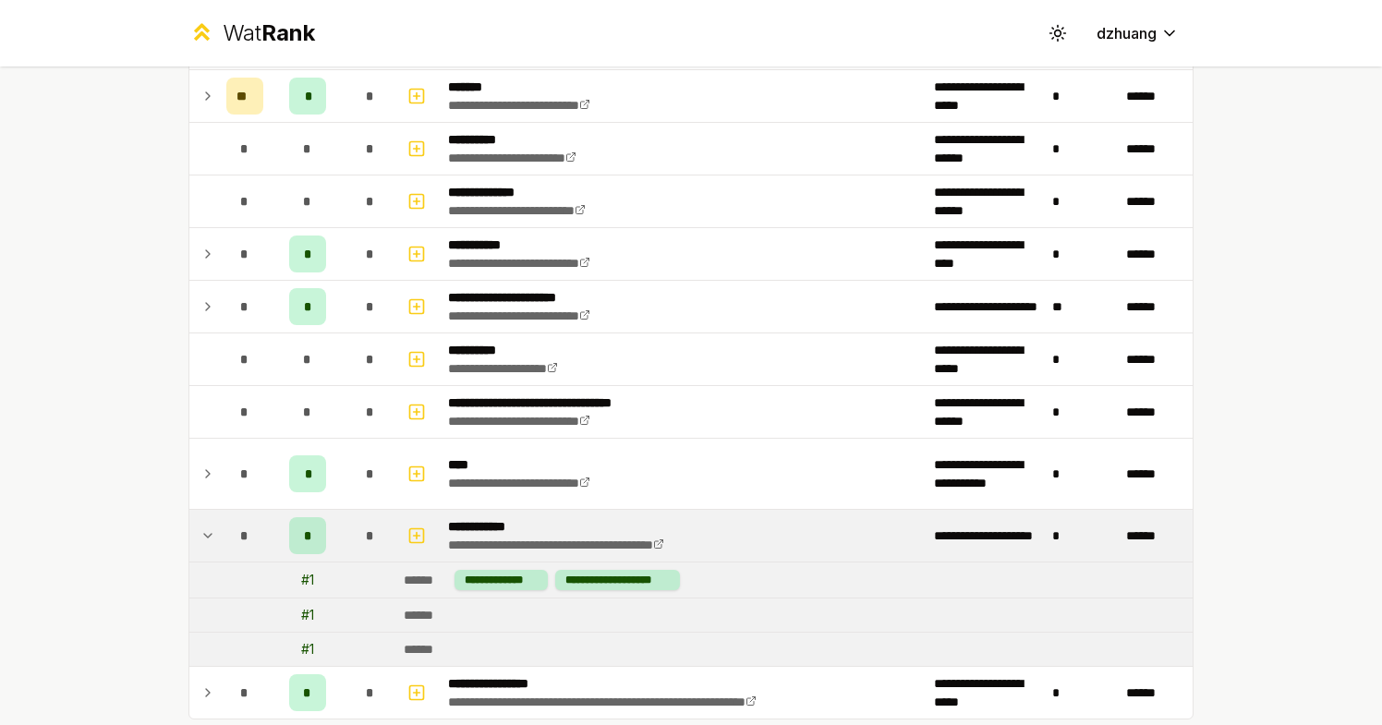
click at [229, 540] on div "*" at bounding box center [244, 535] width 37 height 37
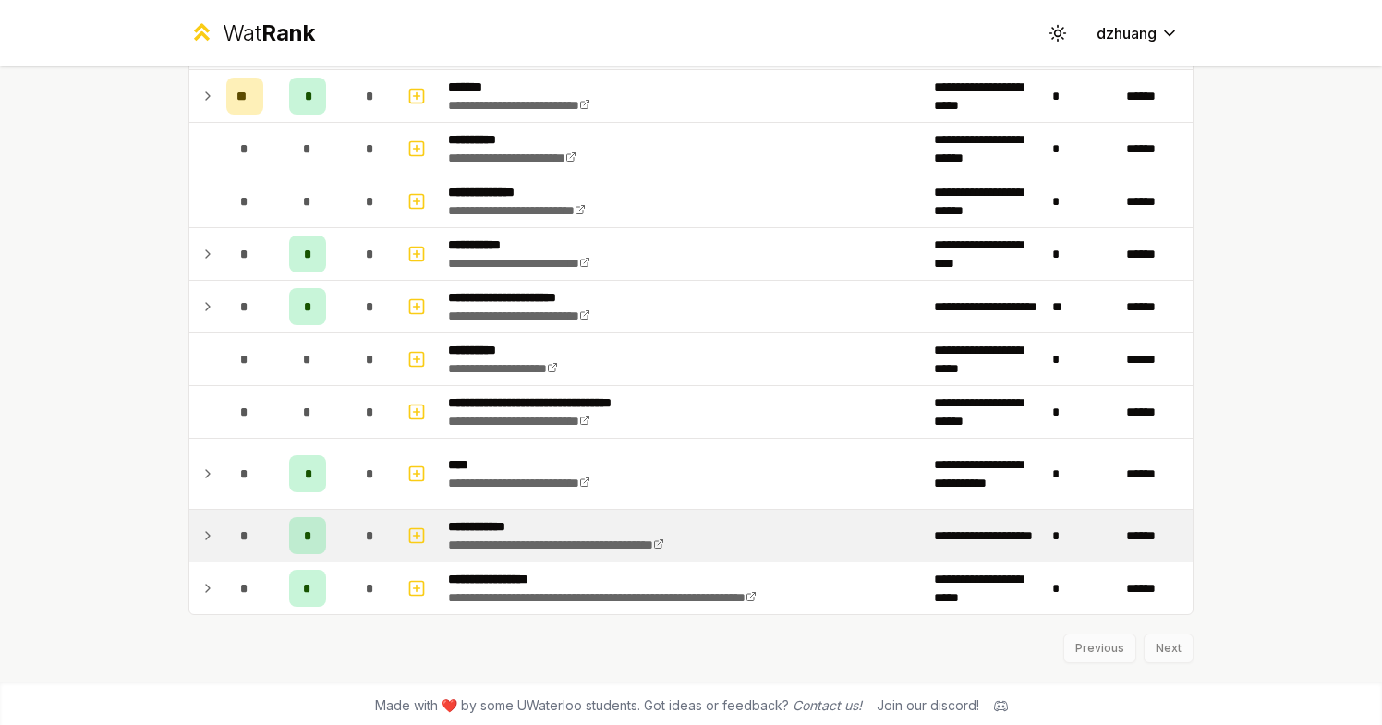
click at [229, 562] on tr "**********" at bounding box center [690, 536] width 1003 height 53
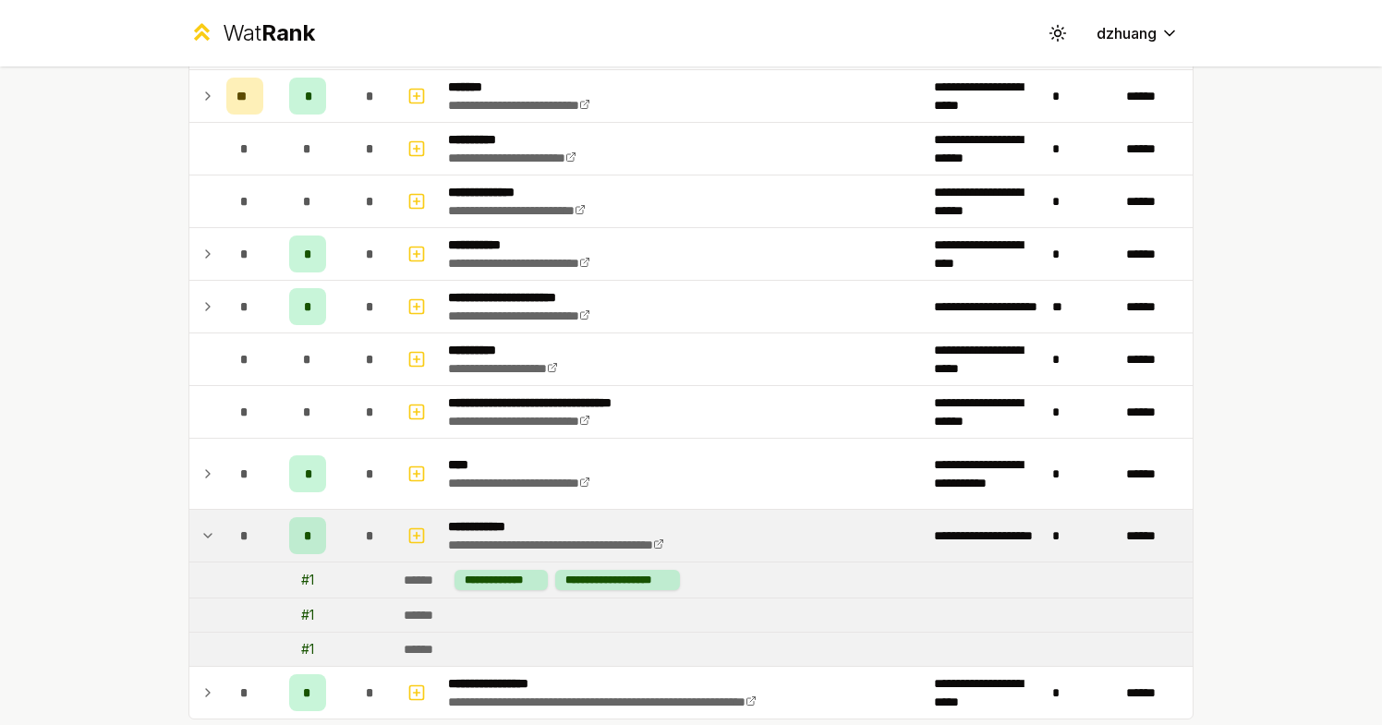
click at [229, 569] on td at bounding box center [245, 580] width 52 height 35
click at [237, 552] on div "*" at bounding box center [244, 535] width 37 height 37
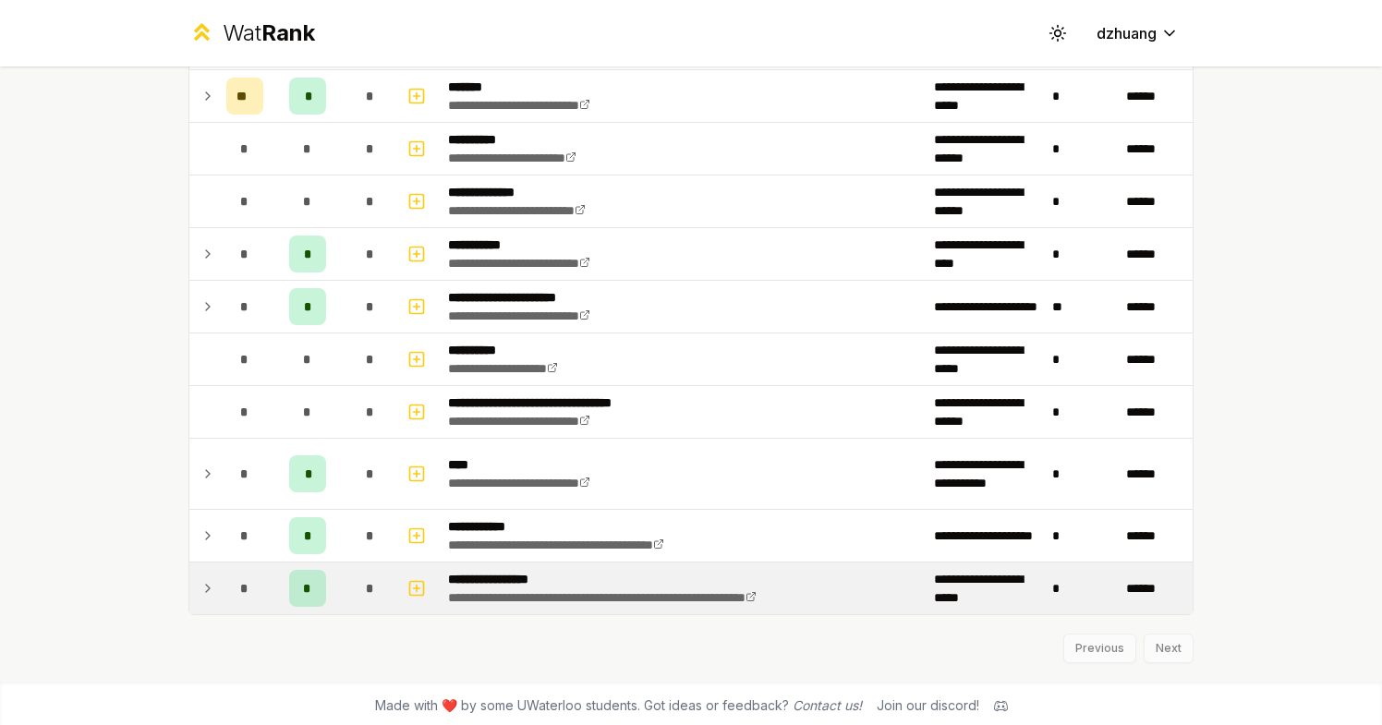
click at [237, 606] on div "*" at bounding box center [244, 588] width 37 height 37
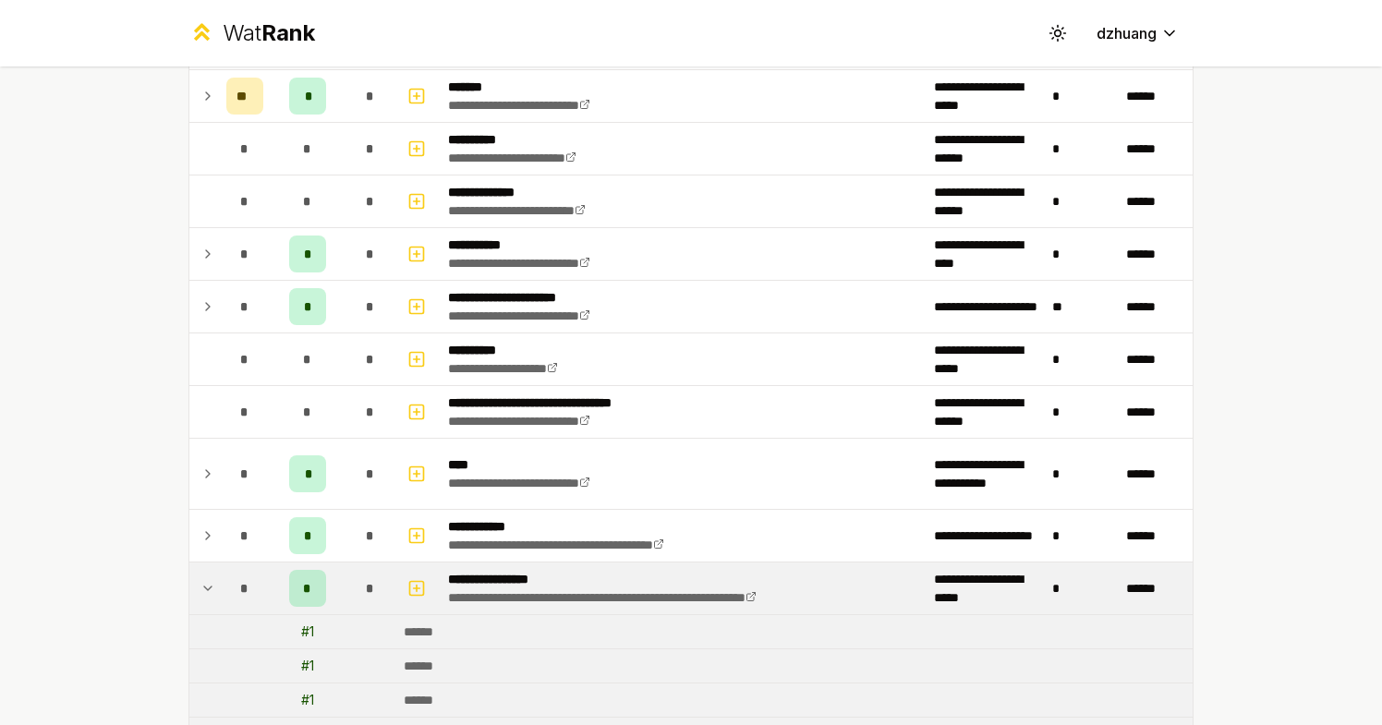
click at [237, 605] on div "*" at bounding box center [244, 588] width 37 height 37
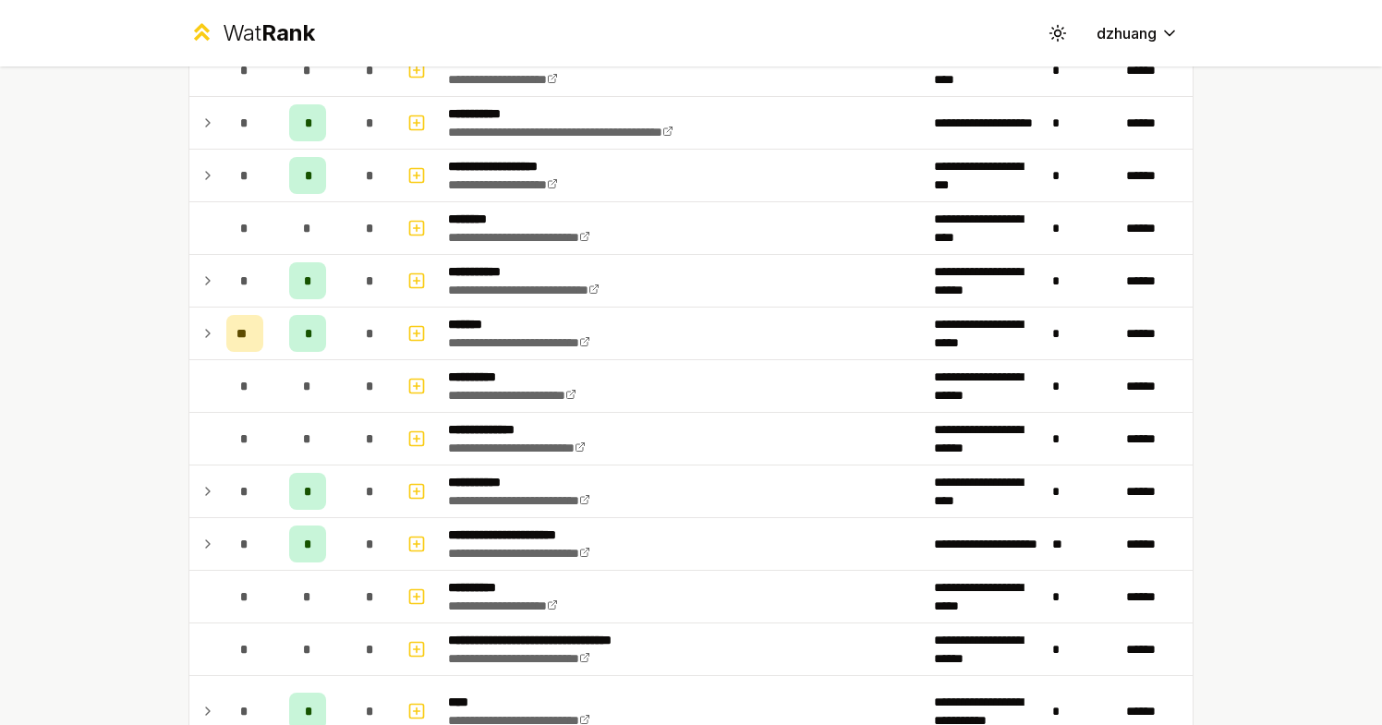
scroll to position [1006, 0]
